Goal: Information Seeking & Learning: Learn about a topic

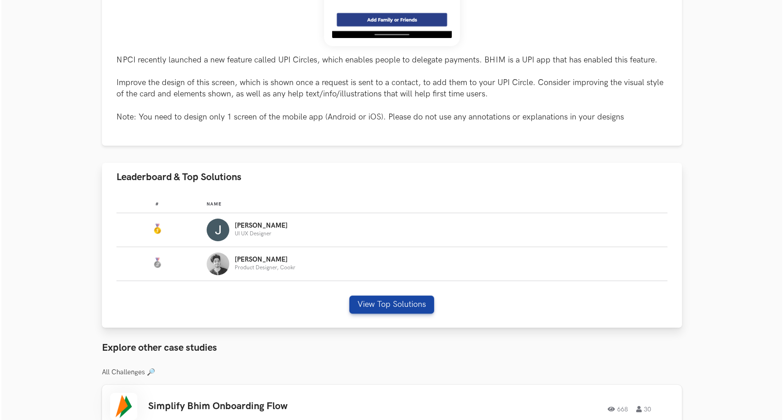
scroll to position [378, 0]
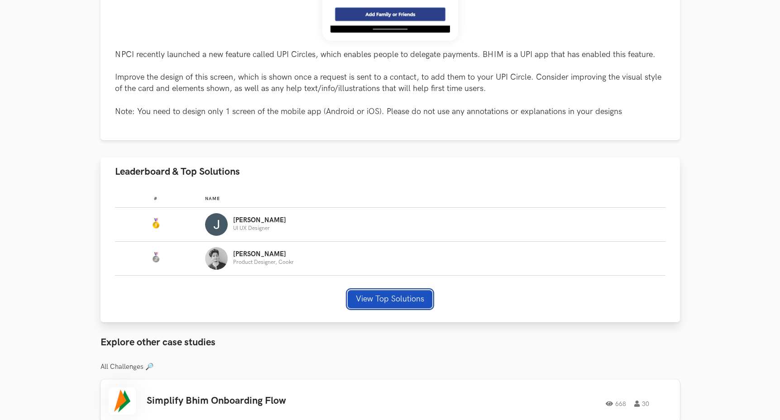
click at [385, 305] on button "View Top Solutions" at bounding box center [390, 299] width 85 height 18
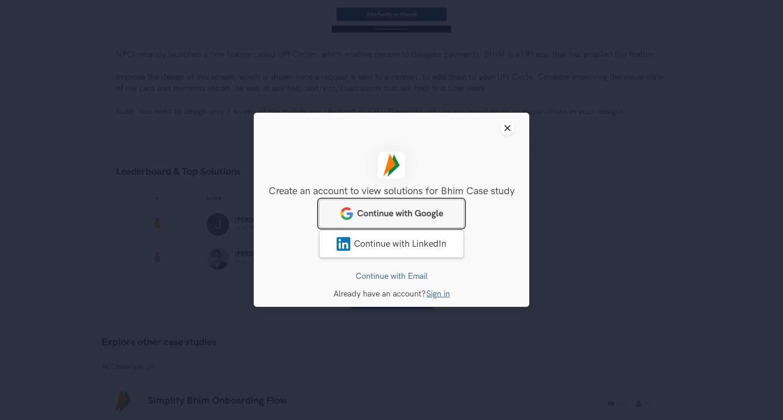
click at [439, 210] on span "Continue with Google" at bounding box center [400, 214] width 86 height 11
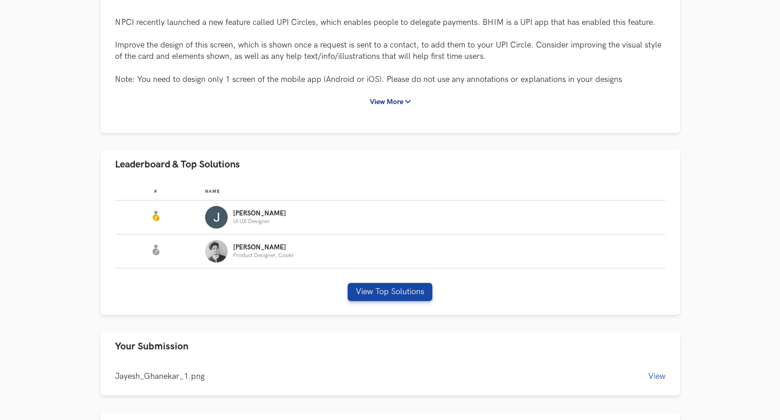
scroll to position [212, 0]
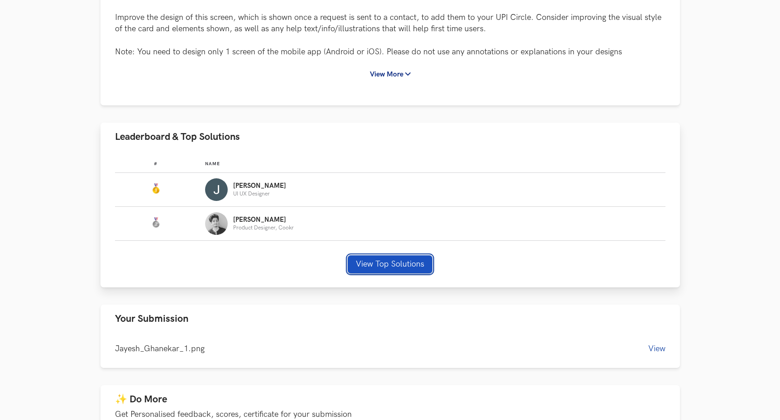
click at [420, 260] on button "View Top Solutions" at bounding box center [390, 264] width 85 height 18
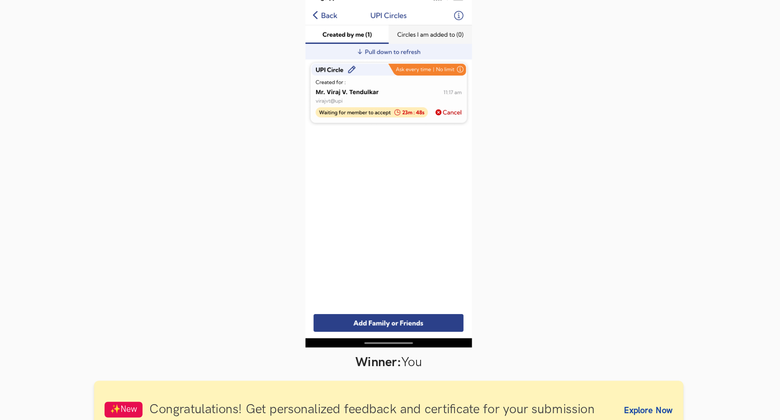
click at [385, 99] on div at bounding box center [390, 162] width 714 height 279
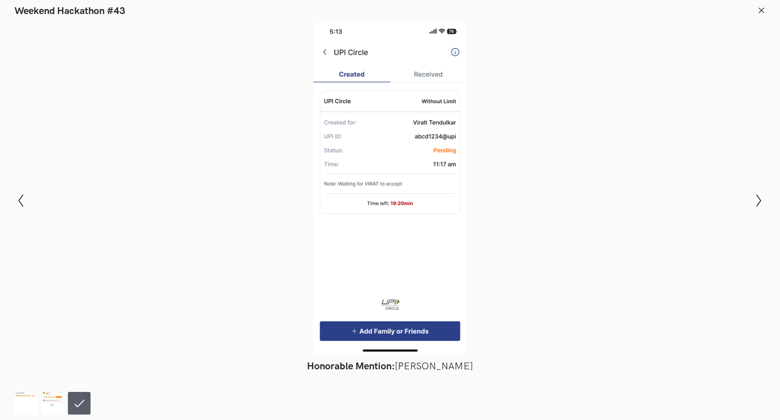
scroll to position [173, 0]
click at [52, 398] on img at bounding box center [52, 403] width 23 height 23
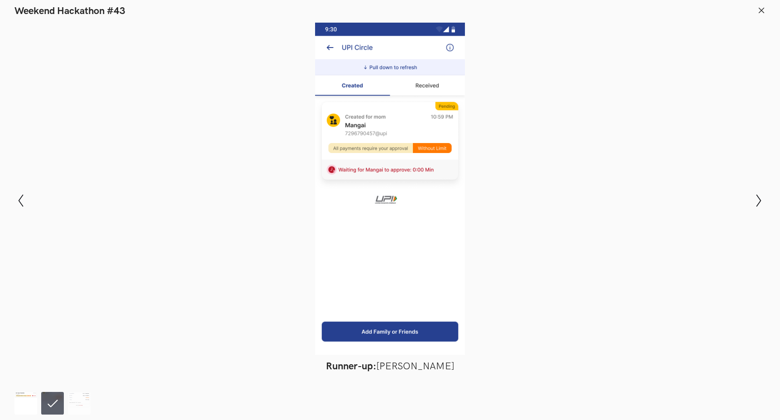
click at [34, 403] on img at bounding box center [25, 403] width 23 height 23
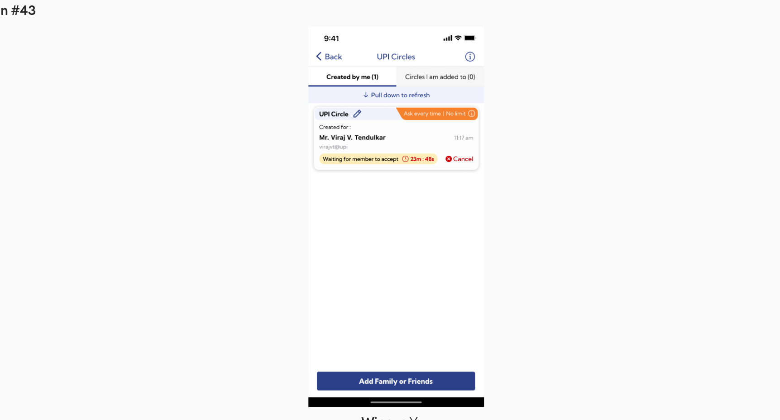
scroll to position [170, 0]
